Goal: Obtain resource: Obtain resource

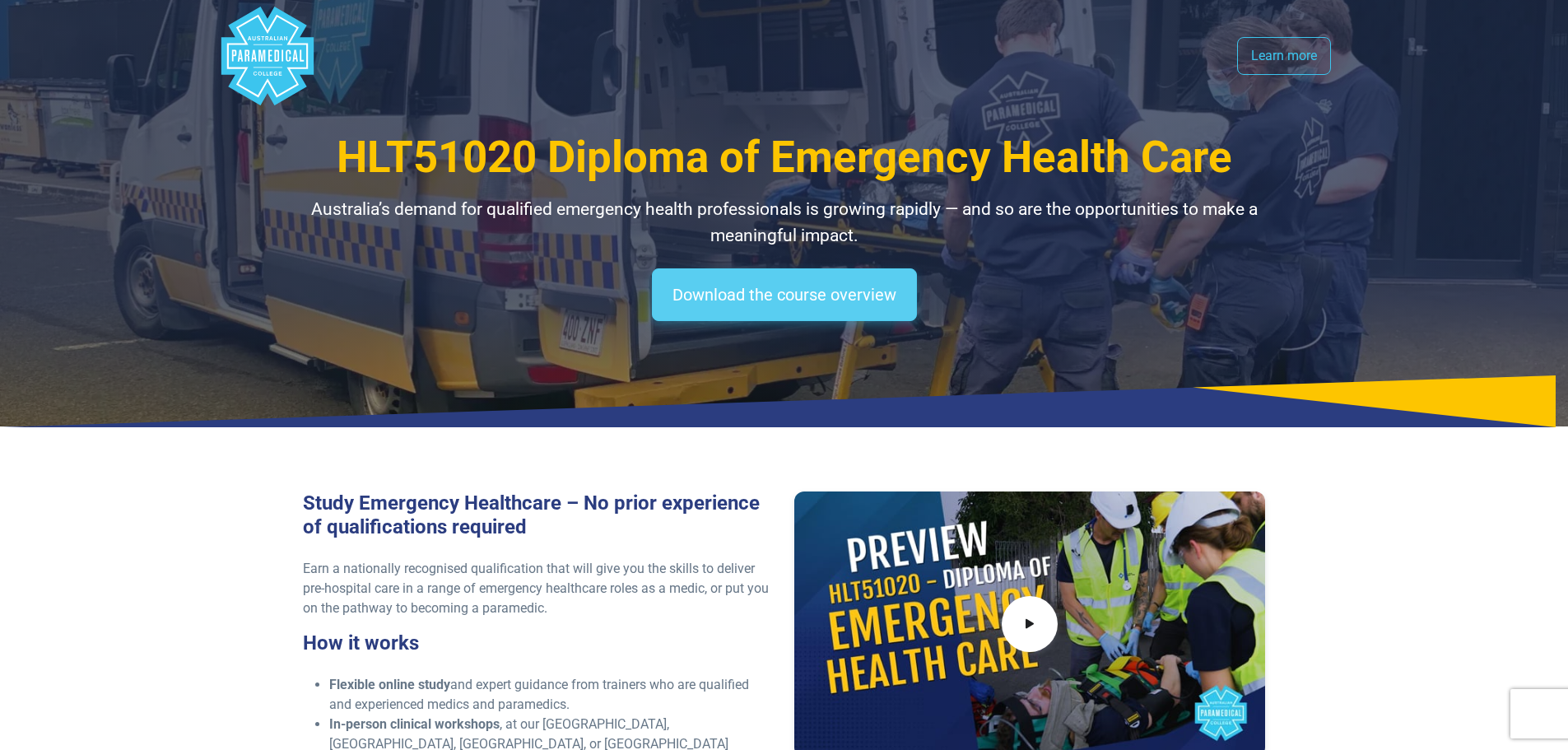
click at [786, 321] on link "Download the course overview" at bounding box center [784, 295] width 265 height 53
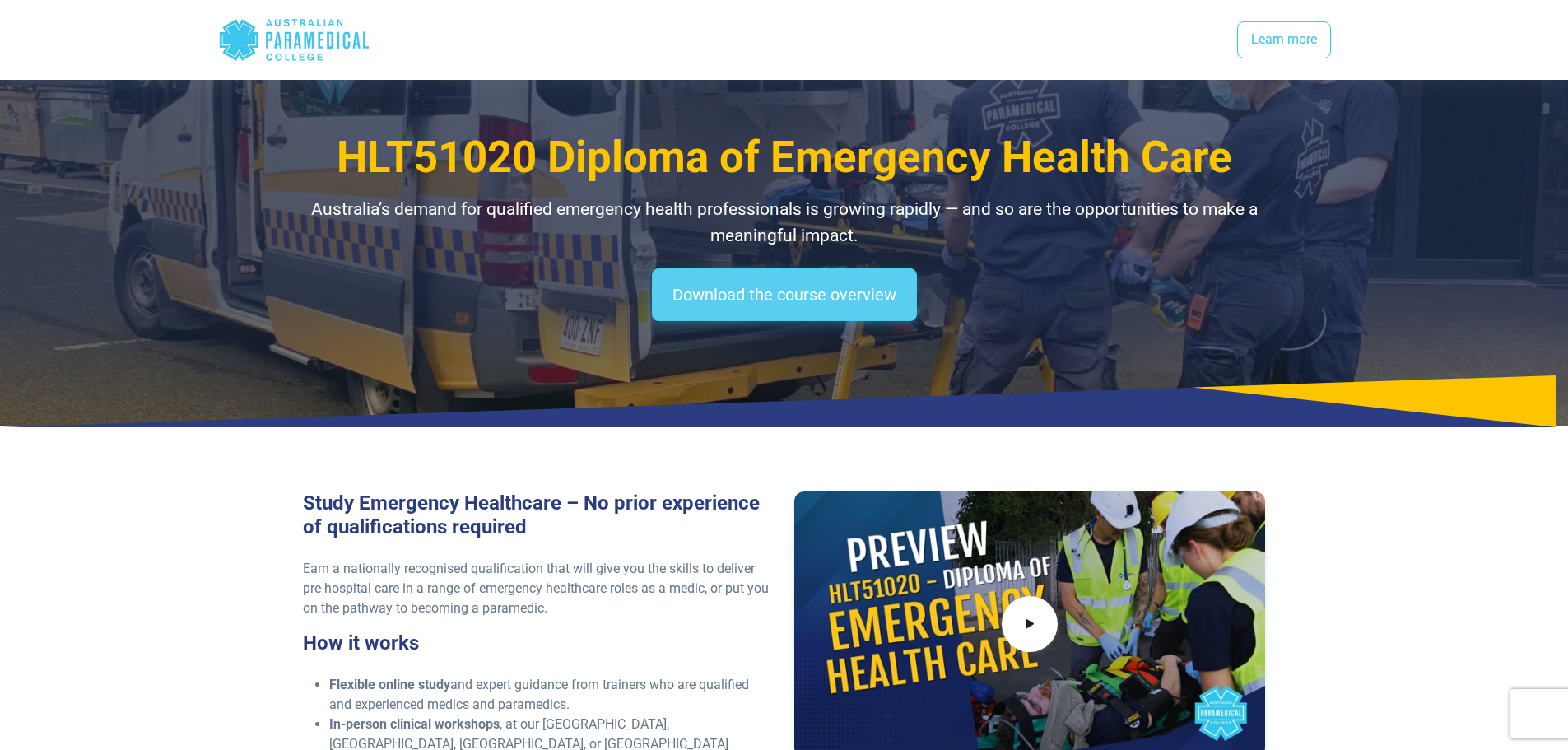
scroll to position [2188, 0]
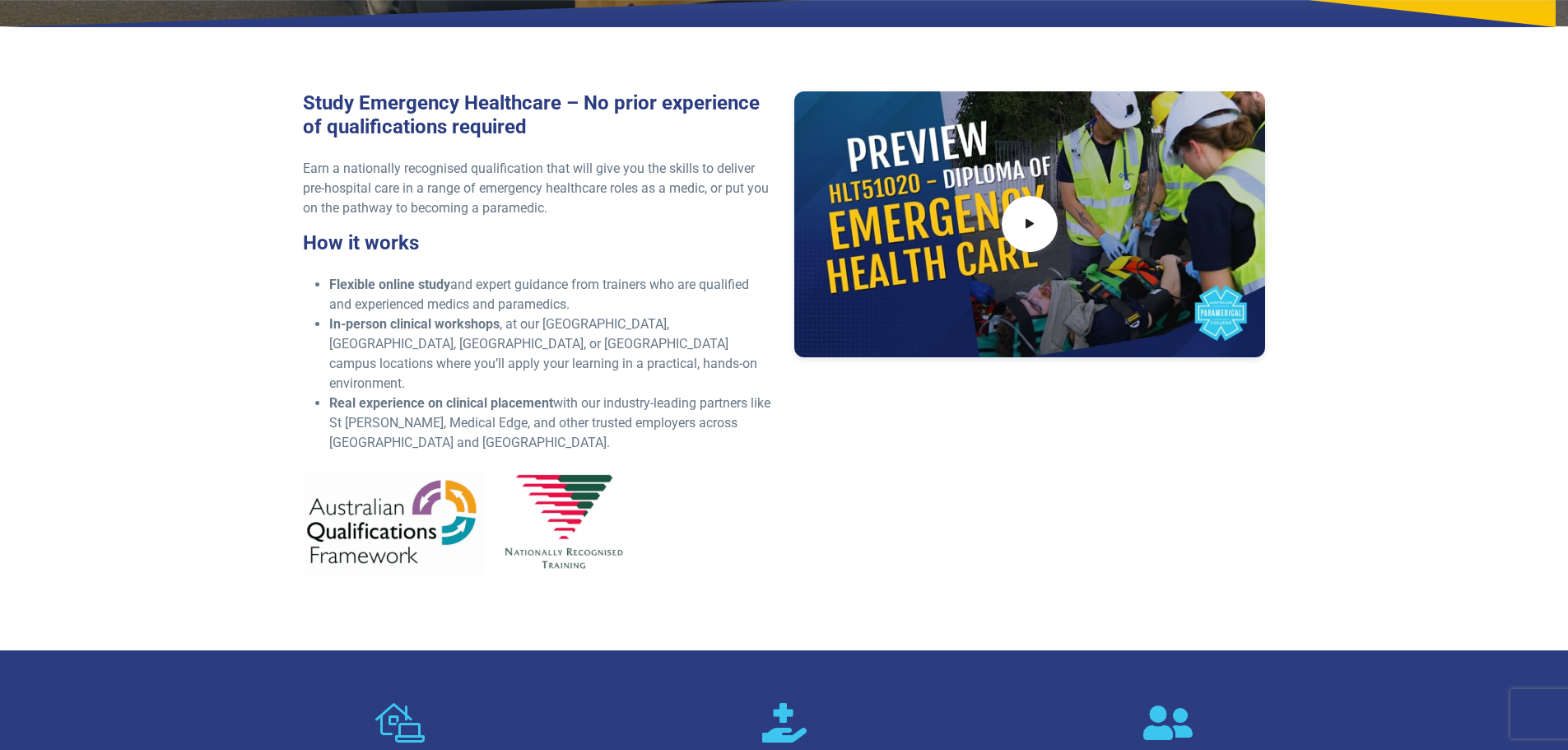
scroll to position [577, 0]
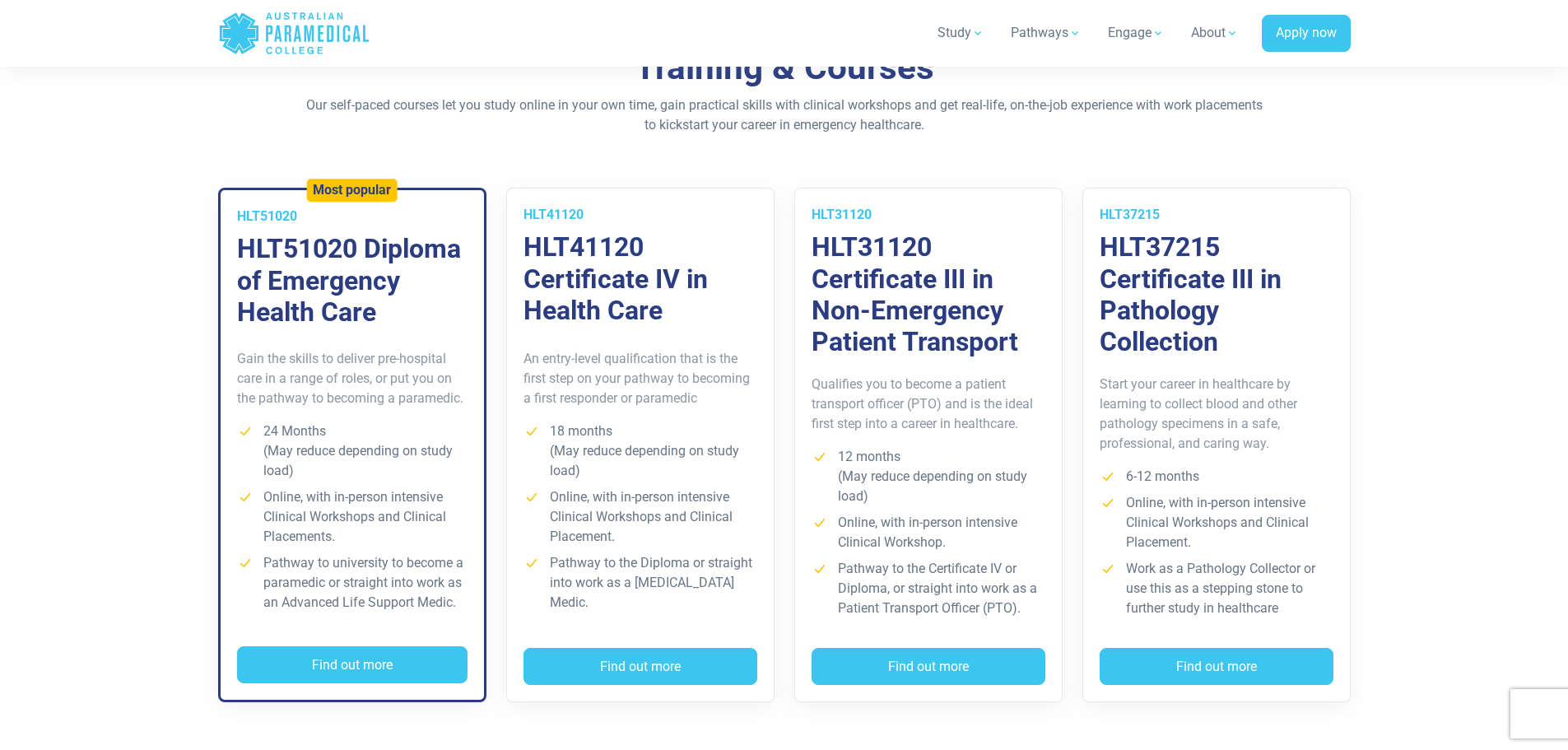
scroll to position [1152, 0]
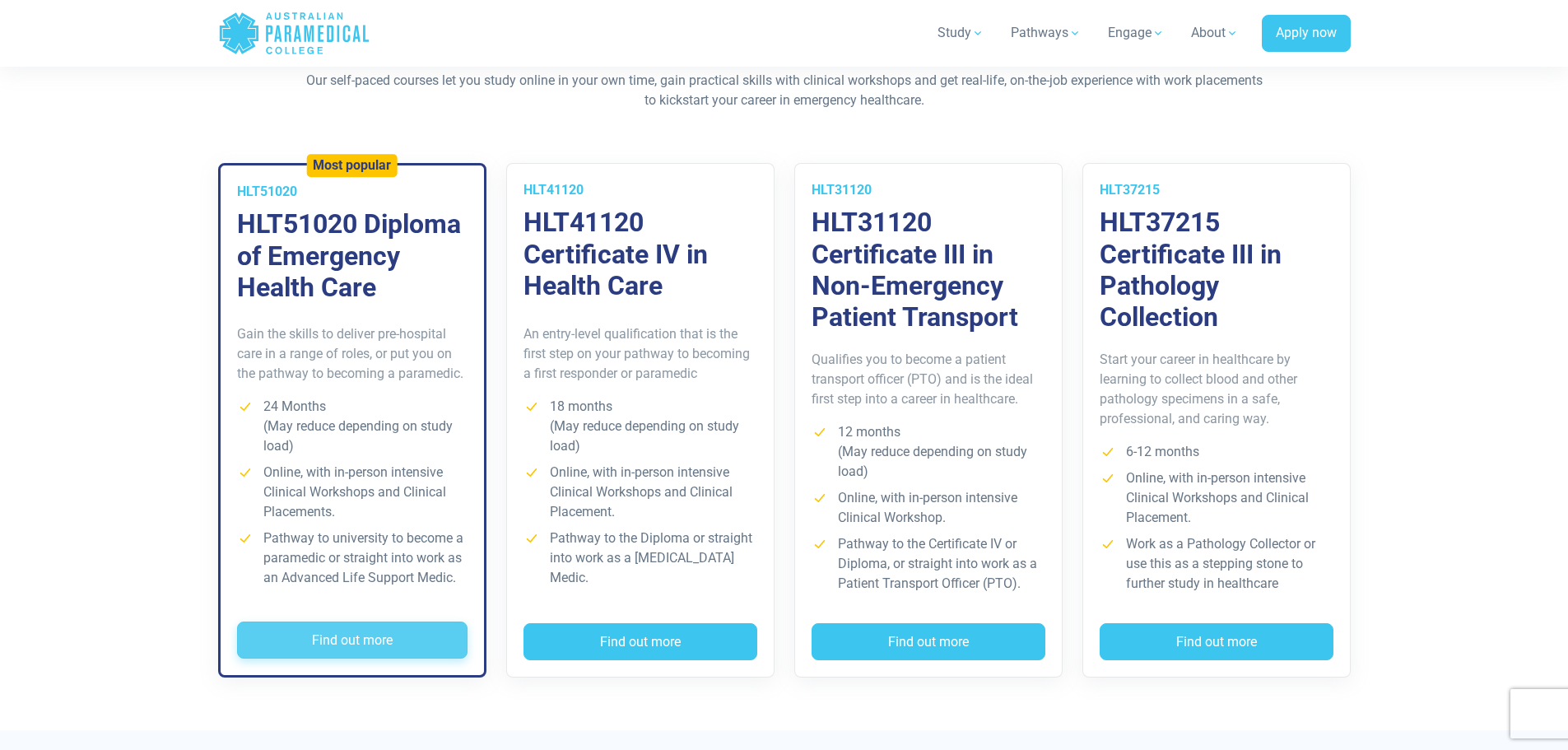
click at [320, 632] on button "Find out more" at bounding box center [352, 640] width 231 height 38
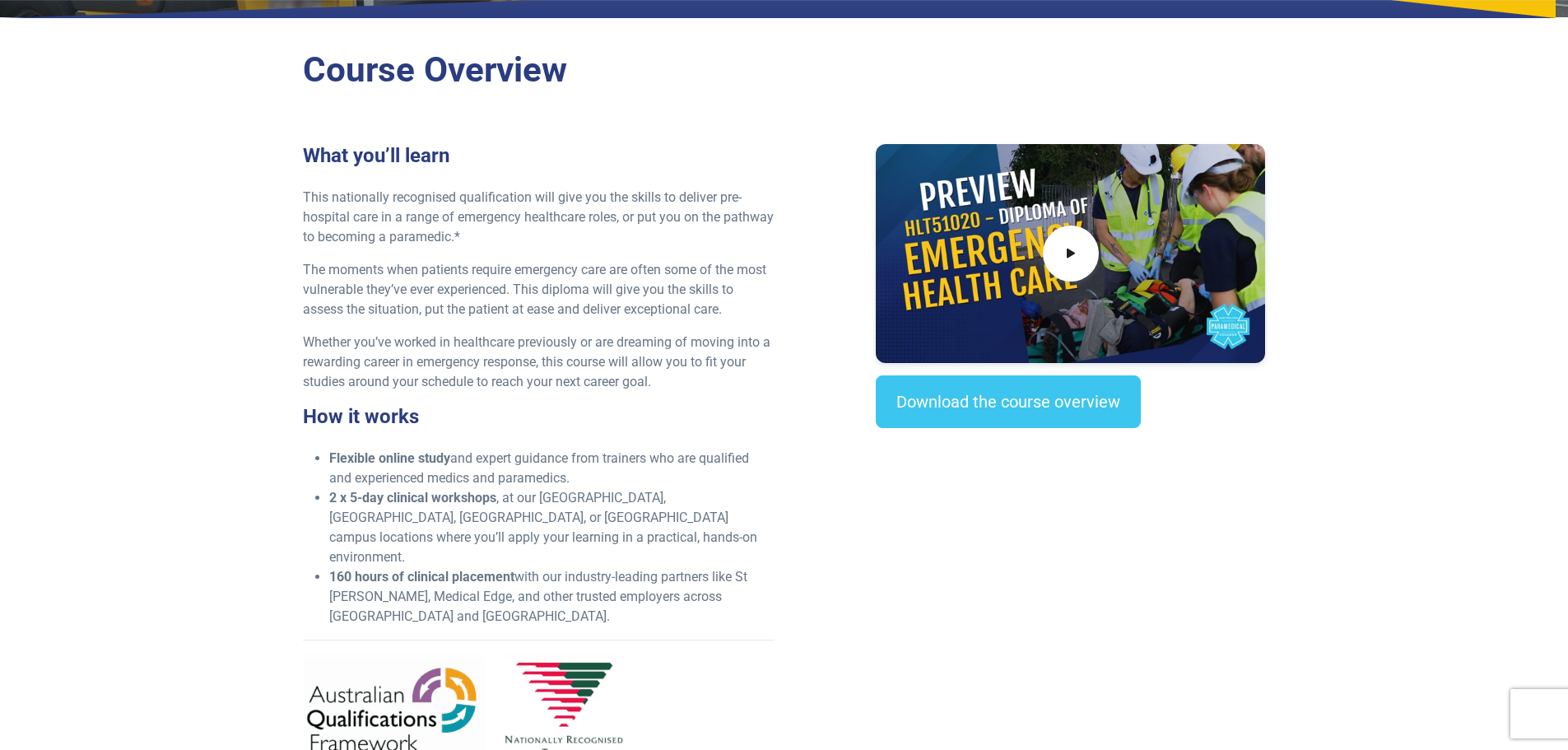
scroll to position [494, 0]
